Goal: Check status: Check status

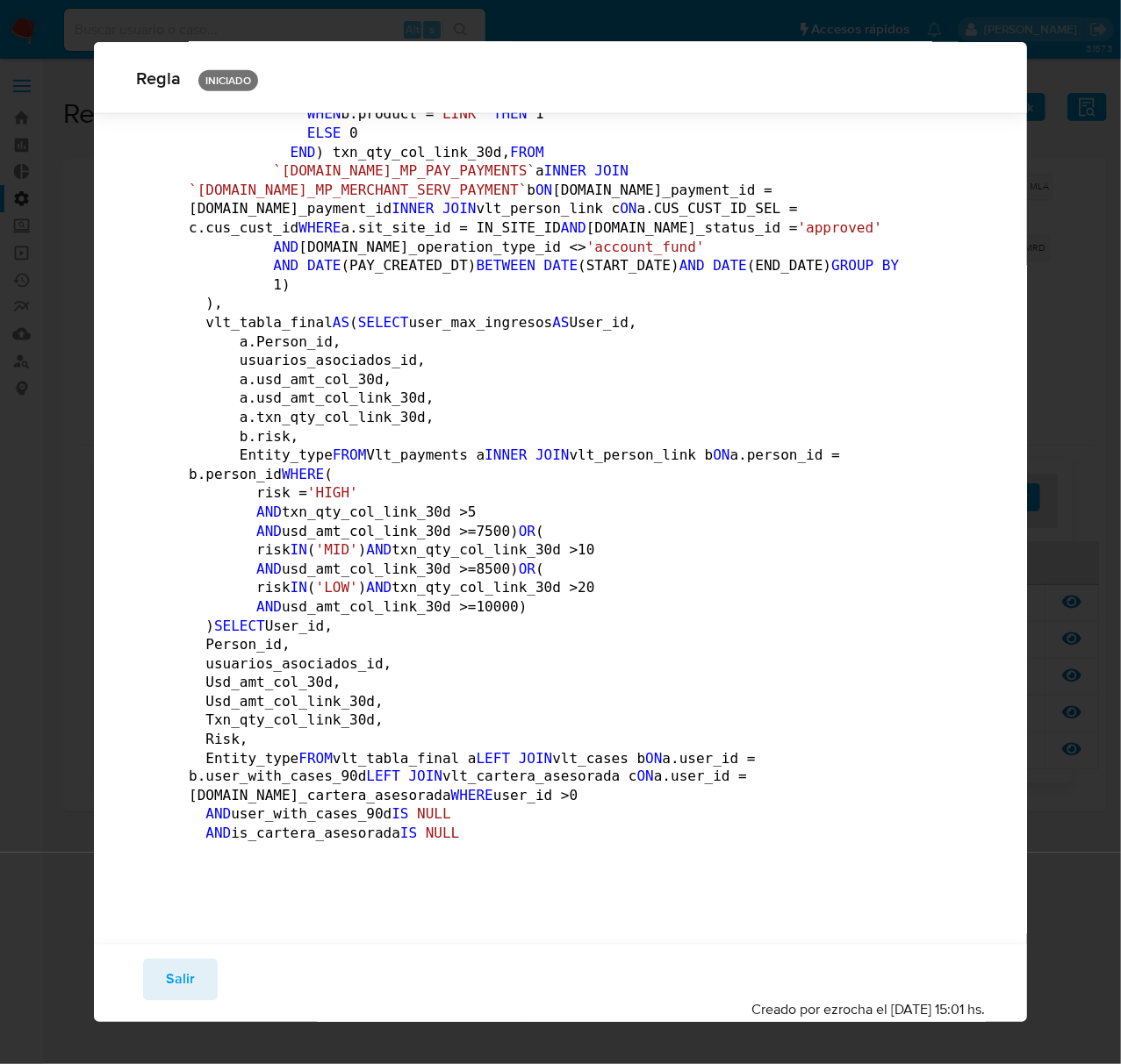
scroll to position [2918, 0]
drag, startPoint x: 531, startPoint y: 470, endPoint x: 226, endPoint y: 328, distance: 336.4
drag, startPoint x: 226, startPoint y: 323, endPoint x: 381, endPoint y: 424, distance: 185.0
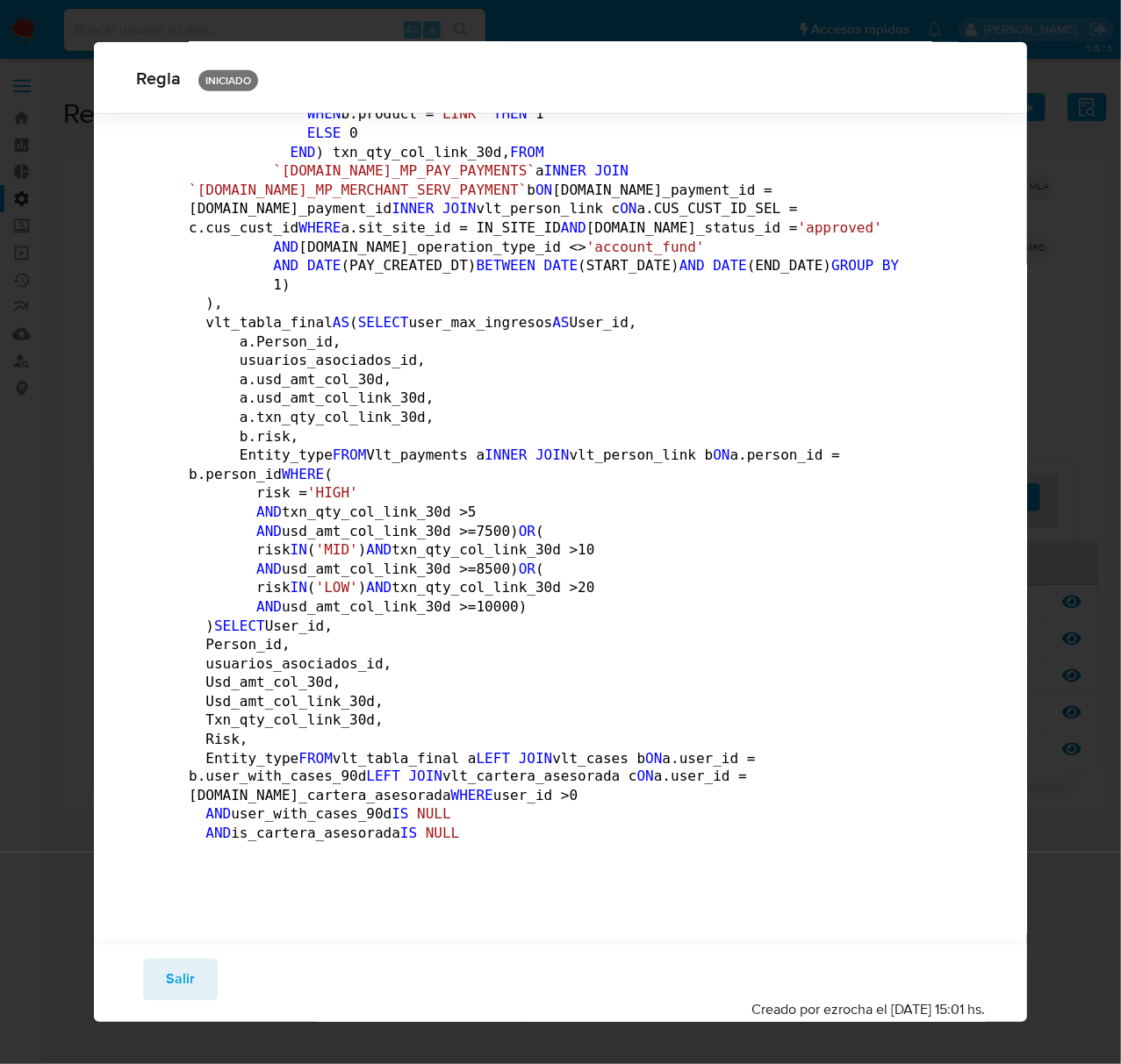
drag, startPoint x: 381, startPoint y: 424, endPoint x: 472, endPoint y: 464, distance: 99.4
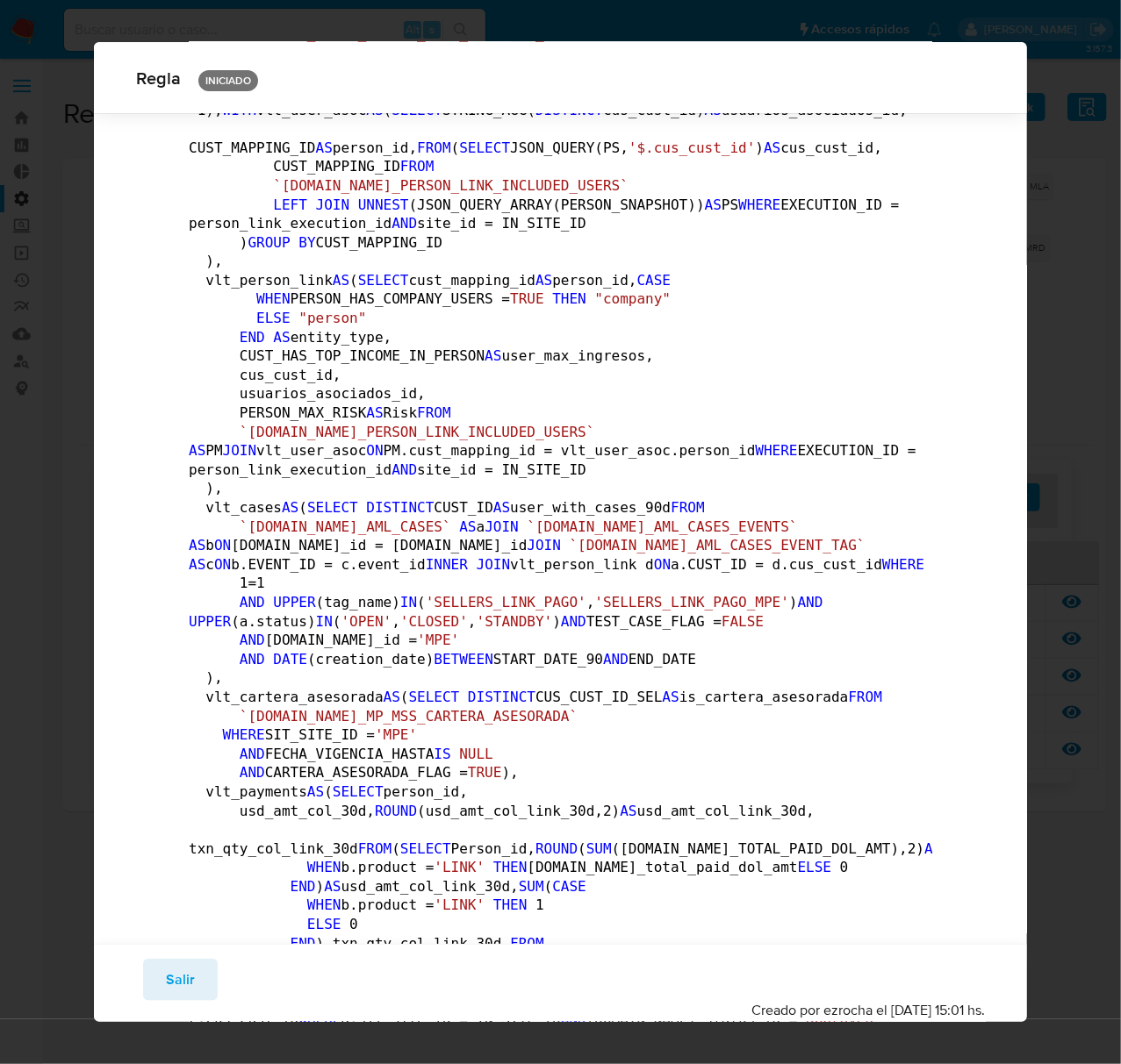
scroll to position [0, 0]
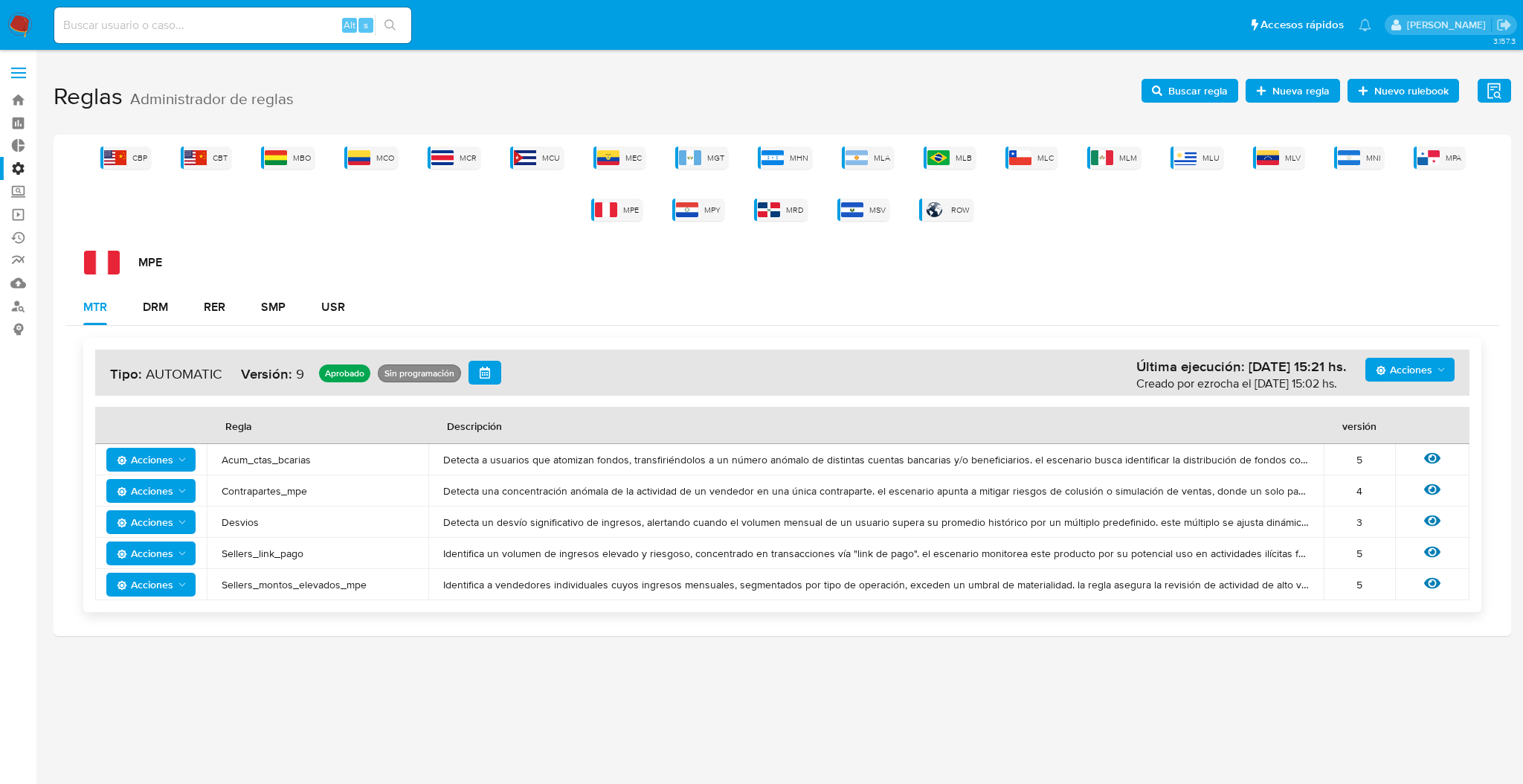
click at [286, 35] on div "Alt s" at bounding box center [233, 25] width 357 height 36
click at [271, 25] on input at bounding box center [233, 25] width 357 height 19
paste input "609168051"
type input "609168051"
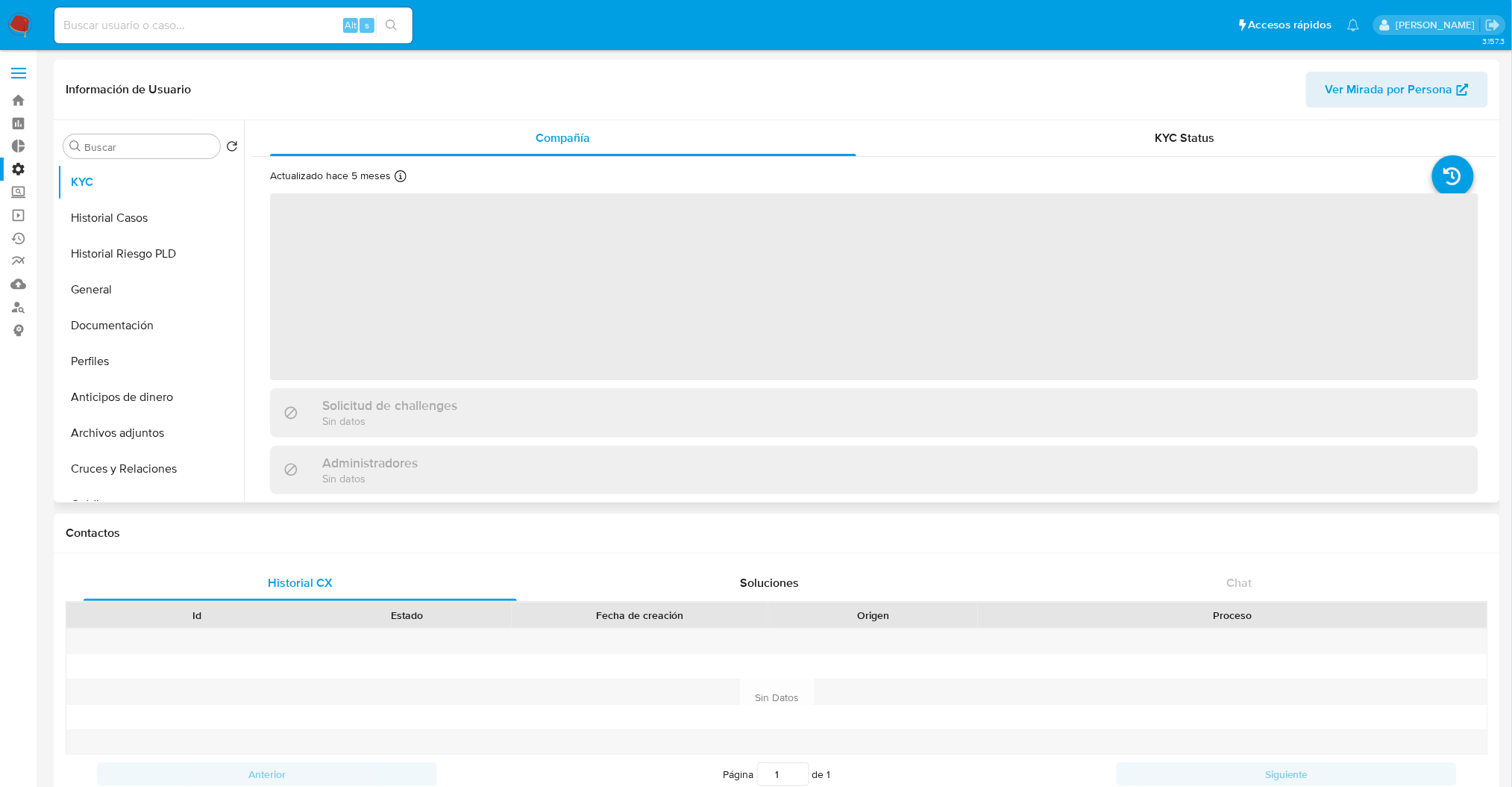
select select "10"
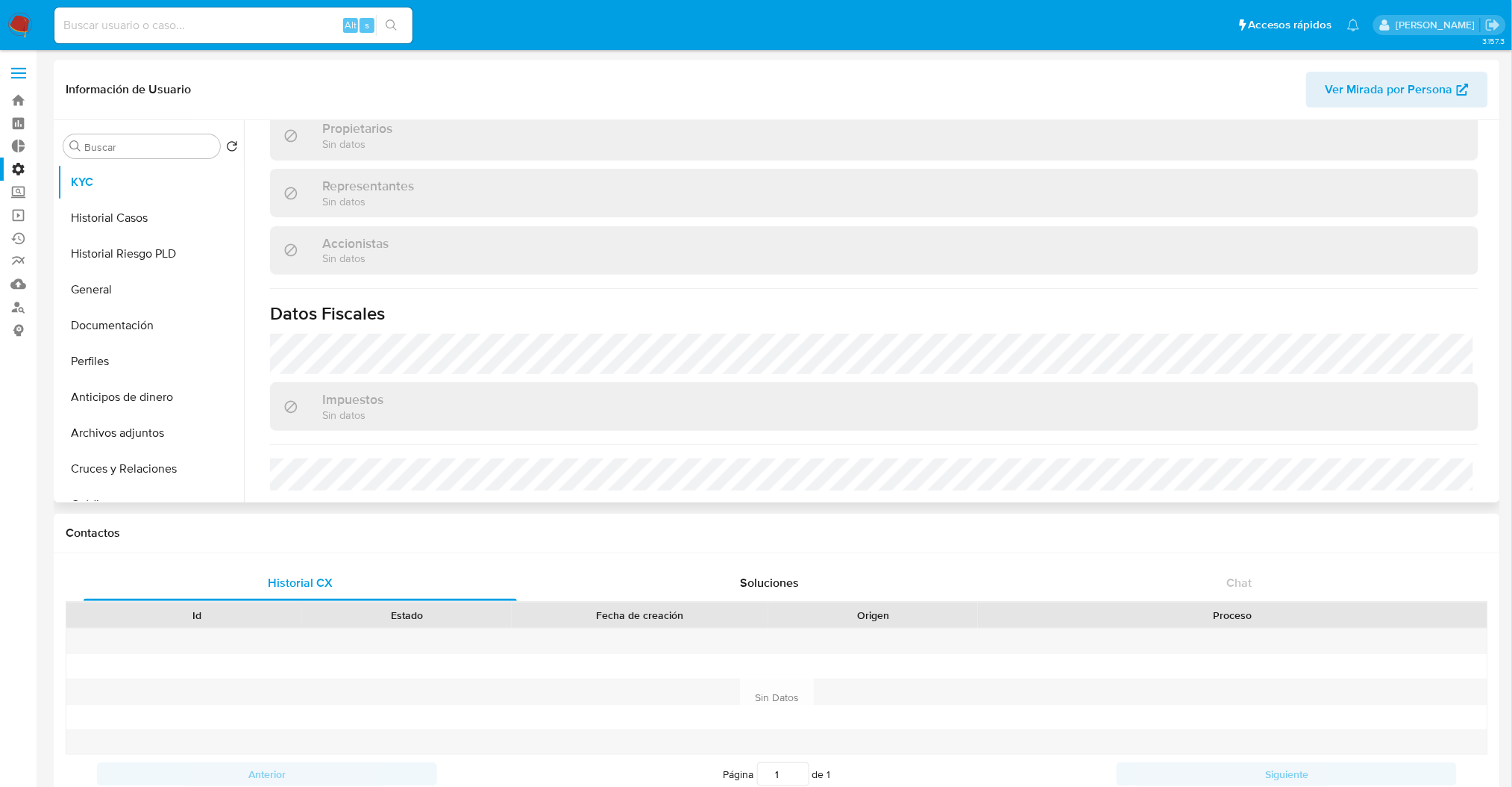
click at [1443, 80] on span "Ver Mirada por Persona" at bounding box center [1389, 90] width 128 height 36
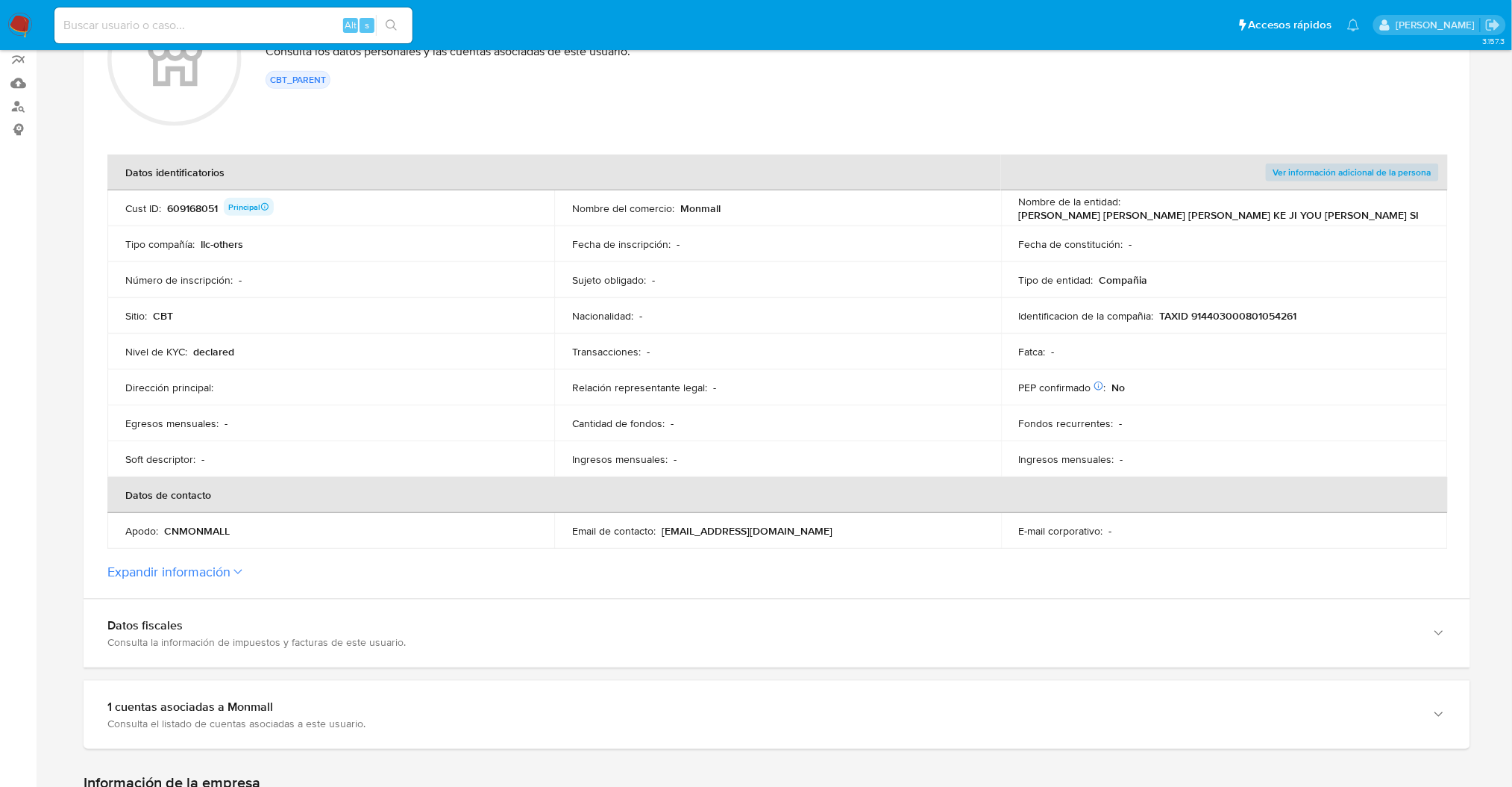
scroll to position [199, 0]
click at [219, 579] on button "Expandir información" at bounding box center [169, 574] width 123 height 16
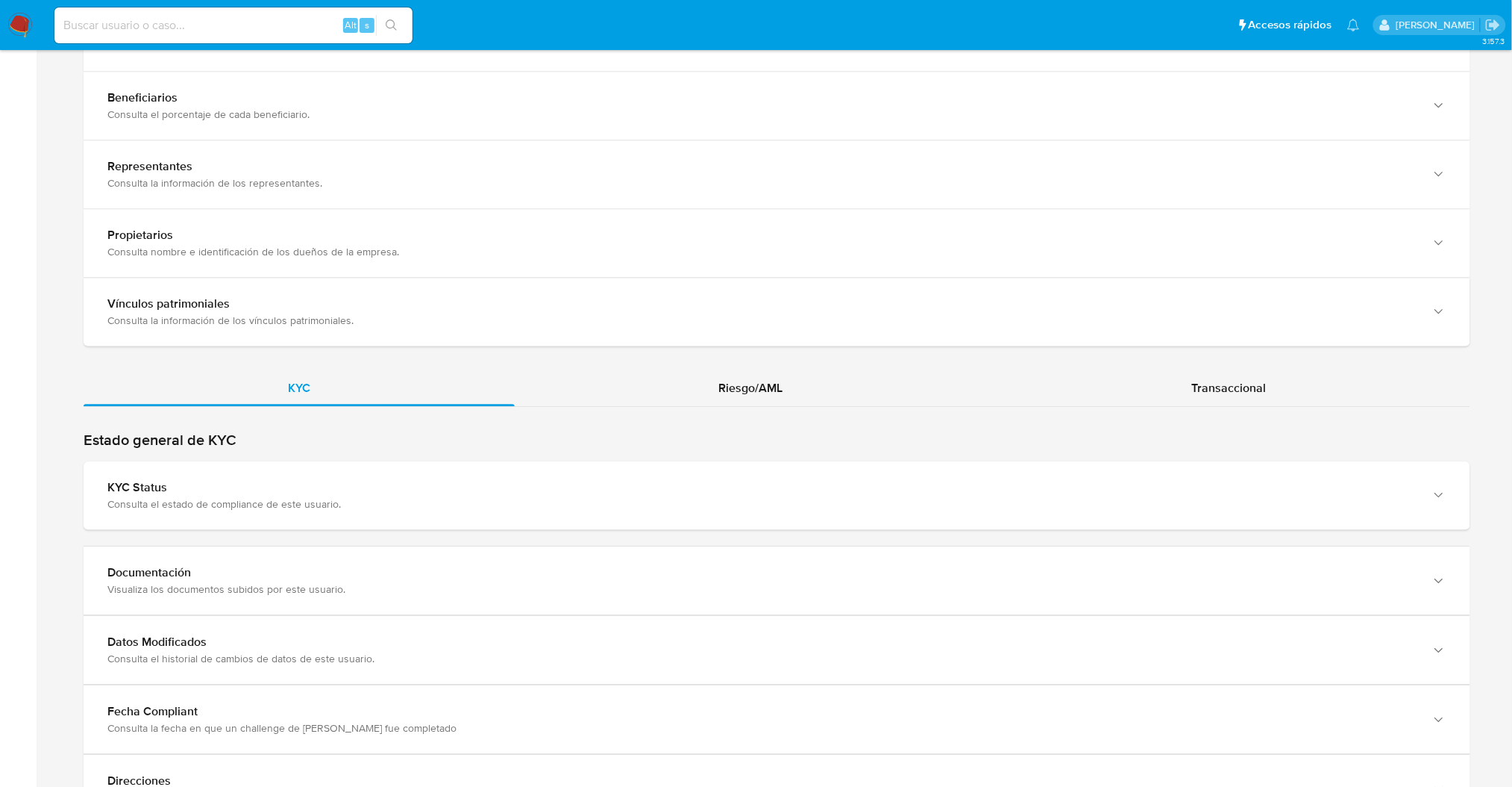
scroll to position [1436, 0]
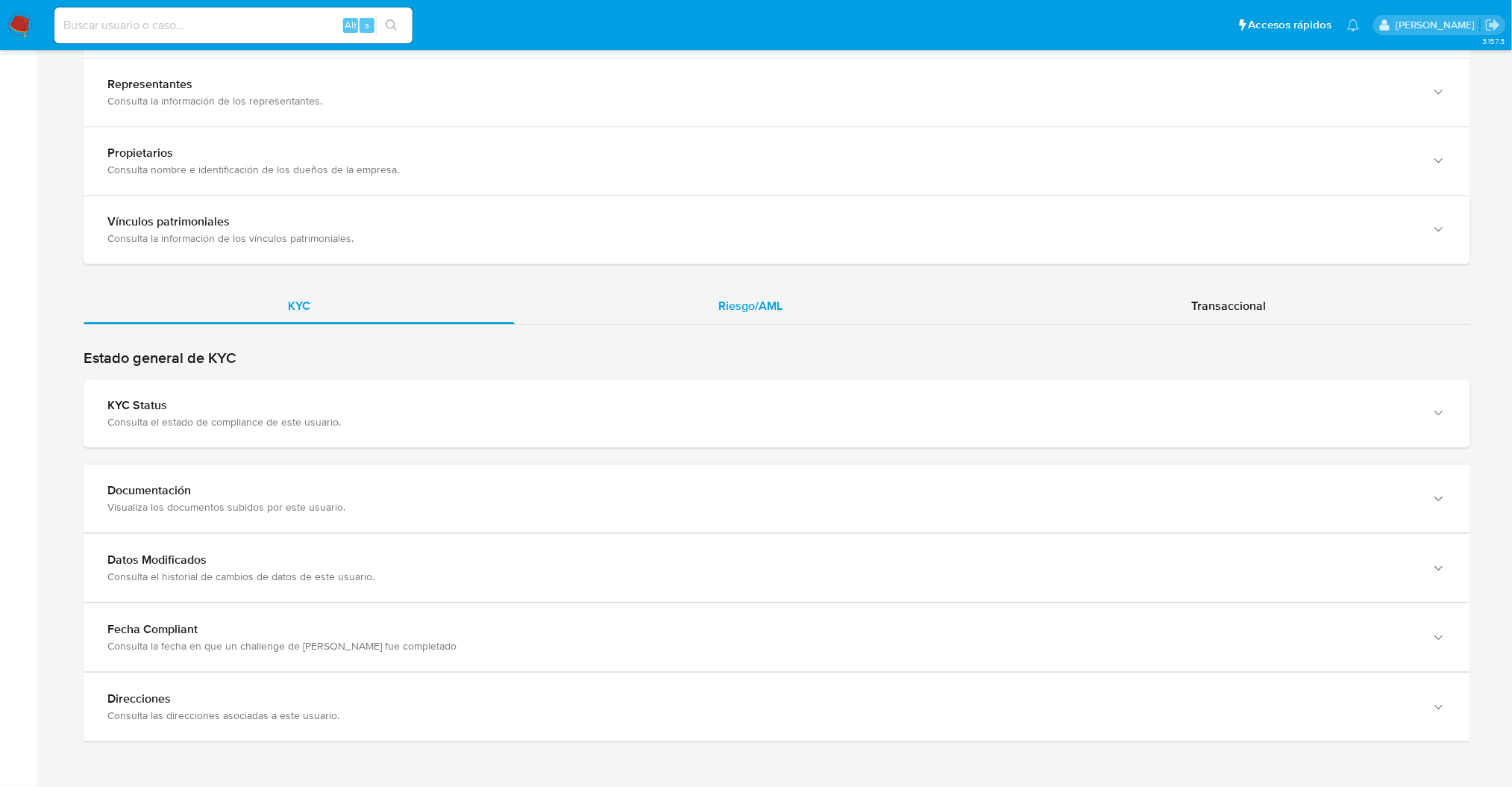
click at [743, 306] on span "Riesgo/AML" at bounding box center [751, 306] width 64 height 17
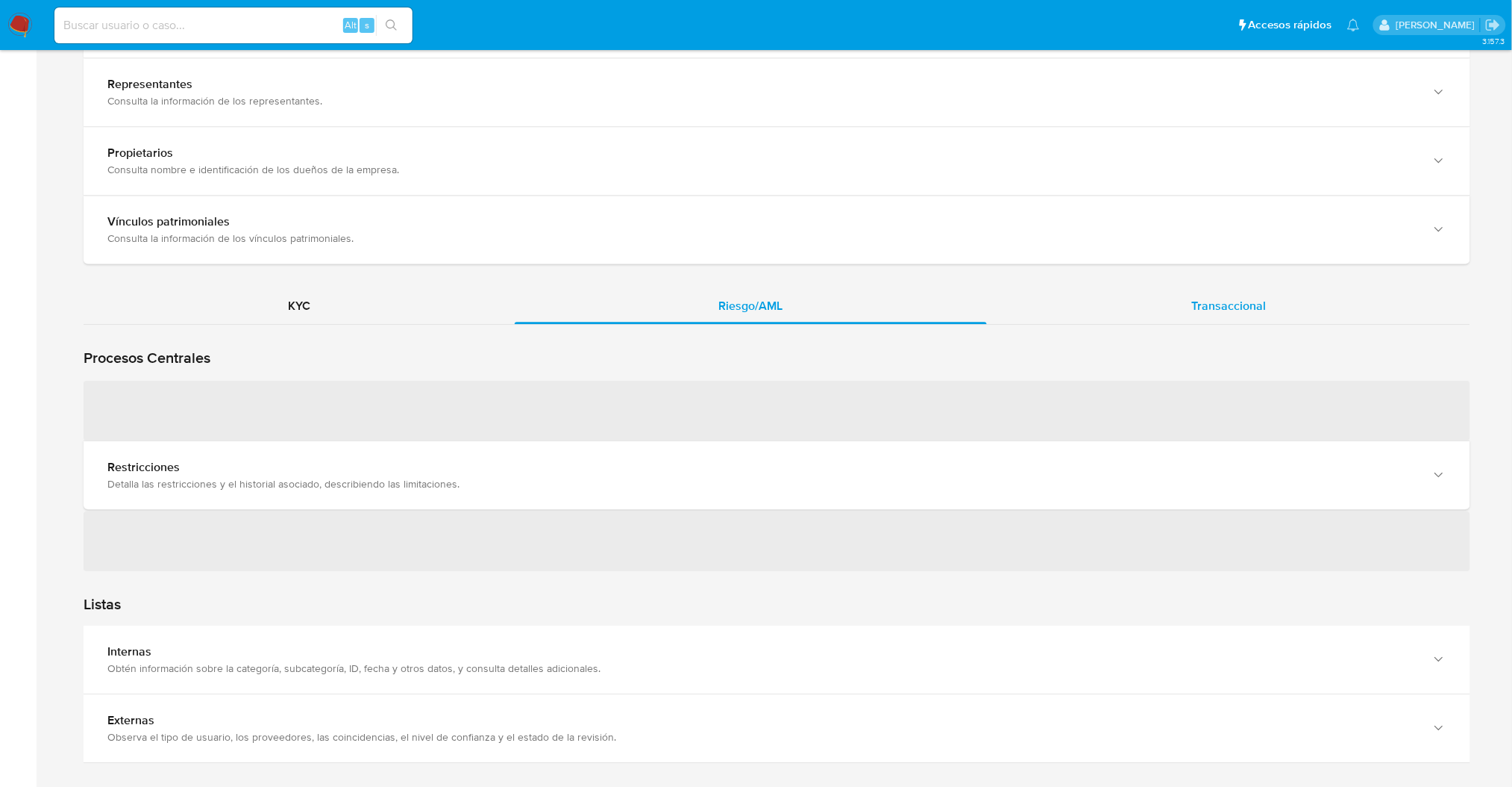
click at [1133, 302] on div "Transaccional" at bounding box center [1229, 306] width 484 height 36
